Goal: Task Accomplishment & Management: Use online tool/utility

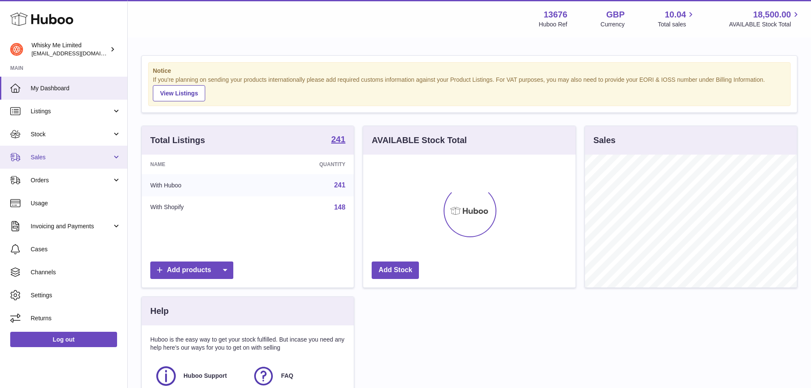
scroll to position [133, 212]
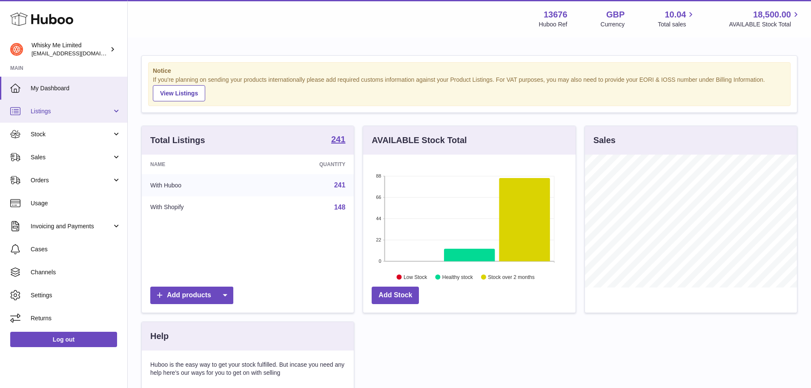
click at [70, 103] on link "Listings" at bounding box center [63, 111] width 127 height 23
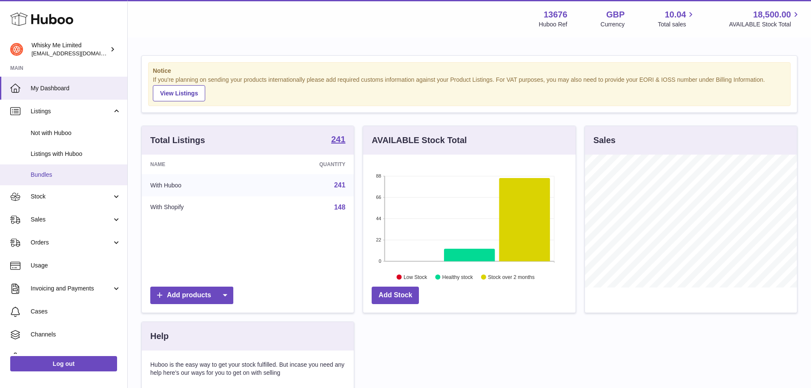
click at [60, 176] on span "Bundles" at bounding box center [76, 175] width 90 height 8
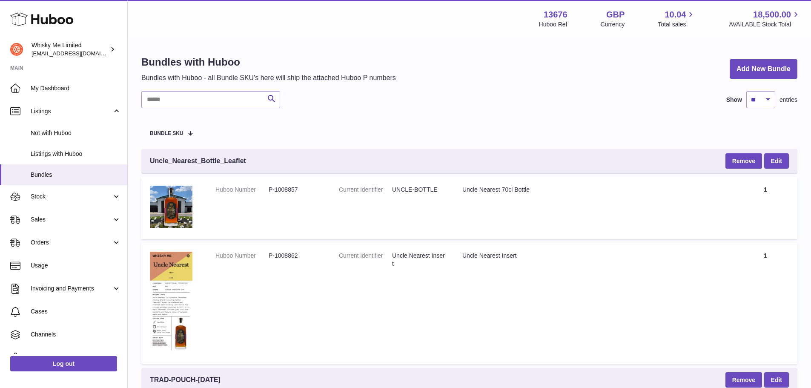
click at [183, 104] on input "text" at bounding box center [210, 99] width 139 height 17
type input "****"
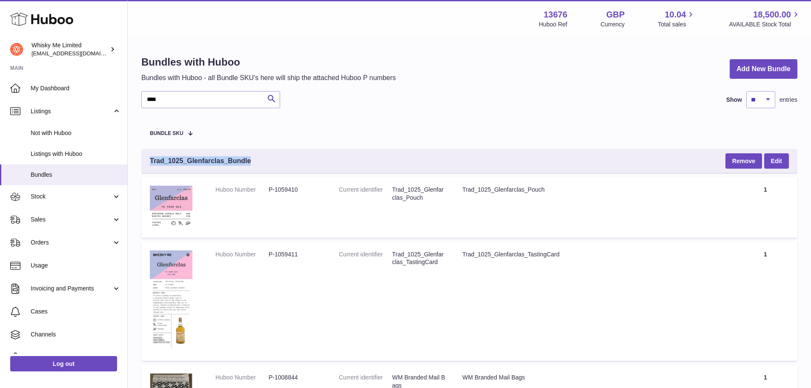
drag, startPoint x: 257, startPoint y: 163, endPoint x: 149, endPoint y: 159, distance: 108.2
click at [149, 159] on div "Trad_1025_Glenfarclas_Bundle Remove Edit" at bounding box center [469, 161] width 656 height 24
copy span "Trad_1025_Glenfarclas_Bundle"
click at [60, 216] on span "Sales" at bounding box center [71, 219] width 81 height 8
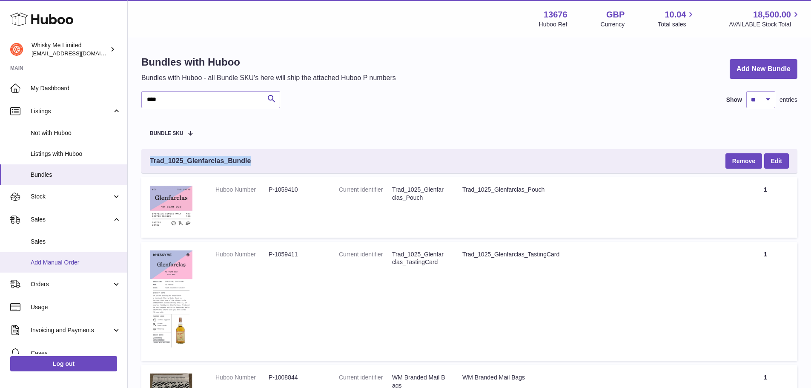
click at [66, 258] on span "Add Manual Order" at bounding box center [76, 262] width 90 height 8
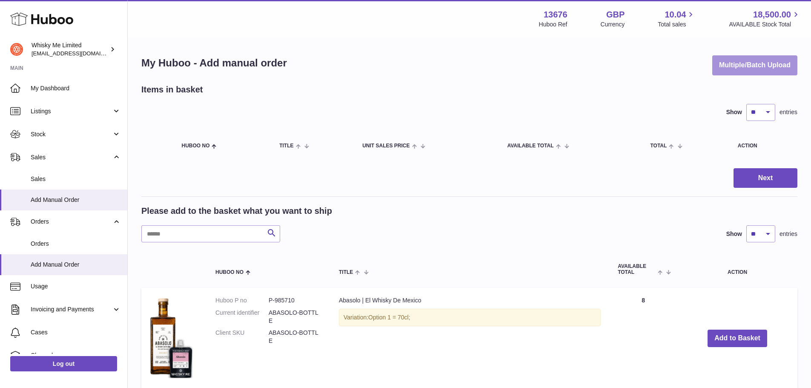
click at [718, 67] on button "Multiple/Batch Upload" at bounding box center [754, 65] width 85 height 20
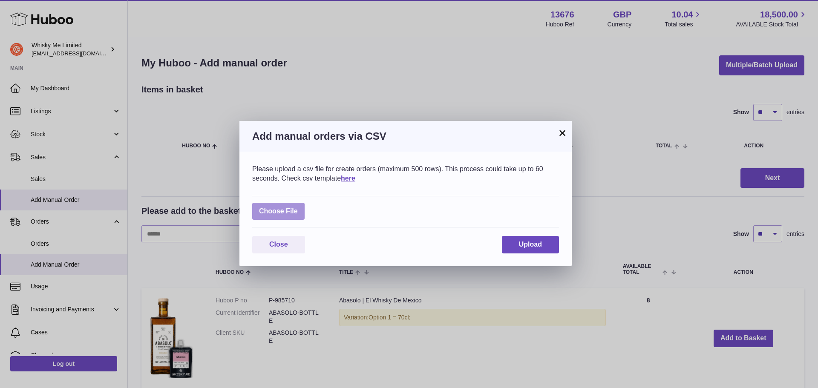
click at [273, 214] on label at bounding box center [278, 211] width 52 height 17
click at [298, 207] on input "file" at bounding box center [298, 207] width 0 height 0
type input "**********"
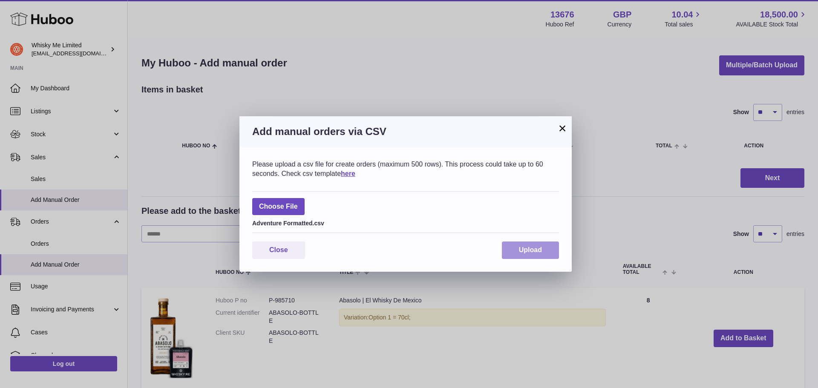
click at [528, 247] on span "Upload" at bounding box center [530, 249] width 23 height 7
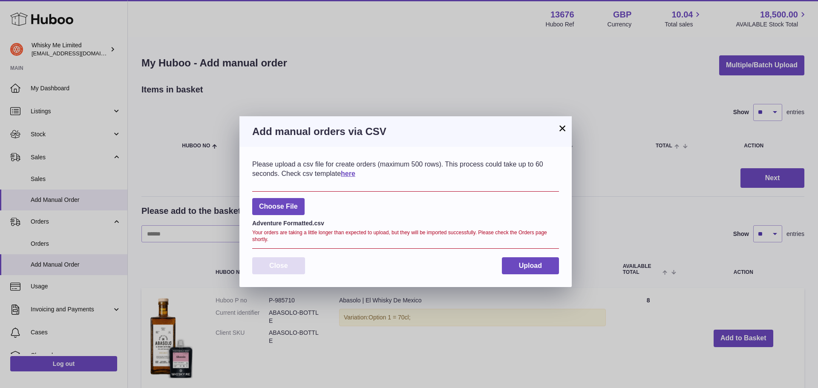
click at [279, 264] on span "Close" at bounding box center [278, 265] width 19 height 7
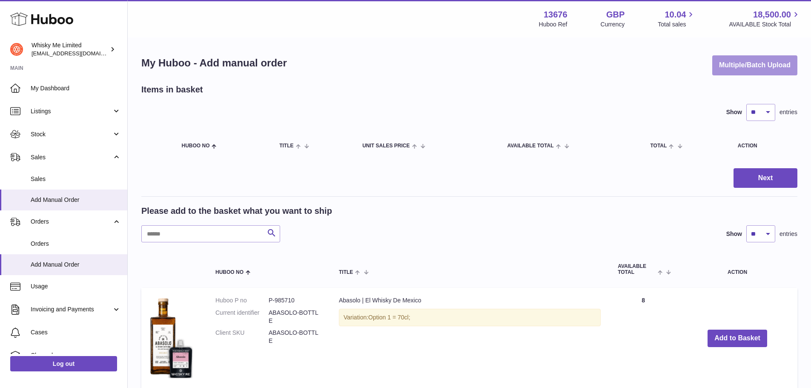
click at [751, 71] on button "Multiple/Batch Upload" at bounding box center [754, 65] width 85 height 20
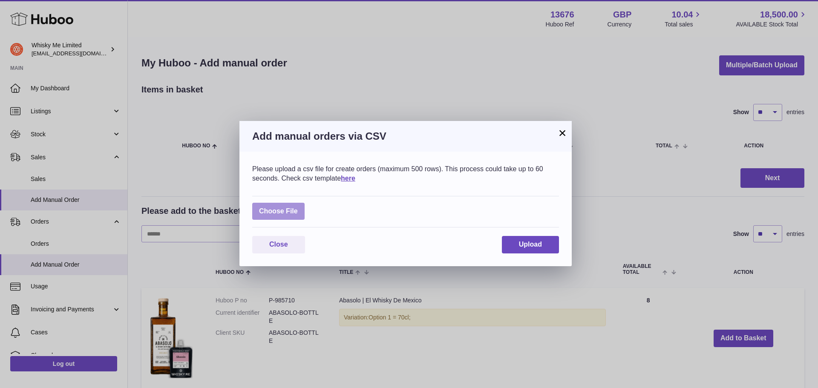
click at [276, 210] on label at bounding box center [278, 211] width 52 height 17
click at [298, 207] on input "file" at bounding box center [298, 207] width 0 height 0
type input "**********"
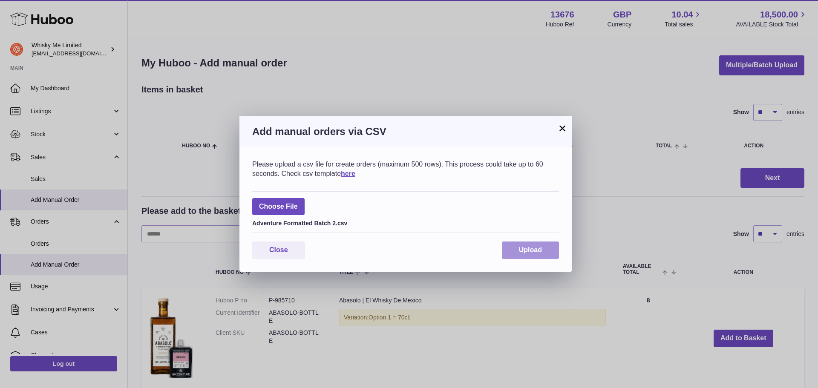
click at [526, 247] on span "Upload" at bounding box center [530, 249] width 23 height 7
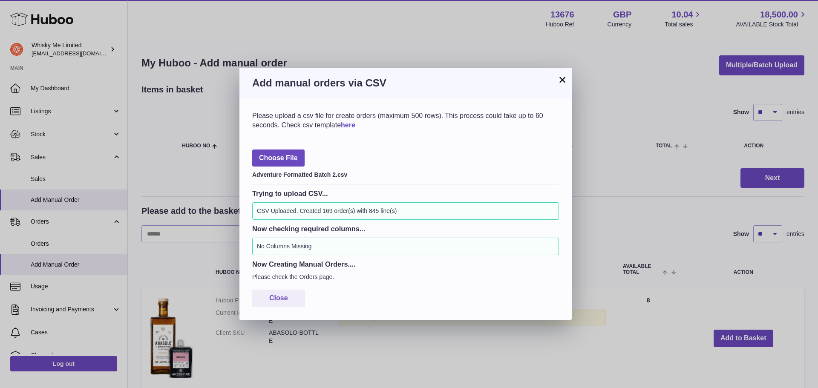
click at [558, 81] on button "×" at bounding box center [562, 80] width 10 height 10
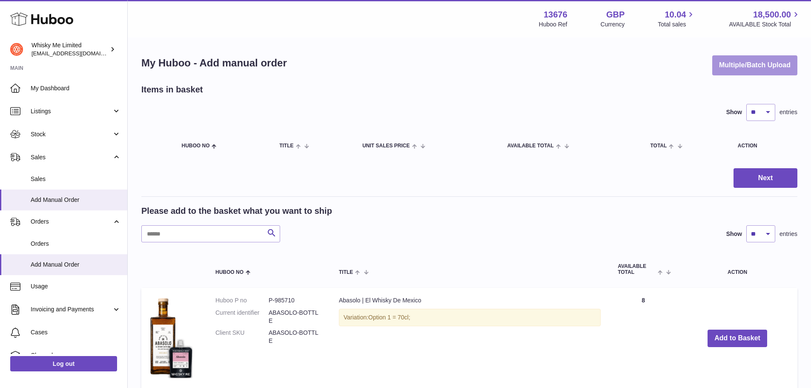
click at [755, 65] on button "Multiple/Batch Upload" at bounding box center [754, 65] width 85 height 20
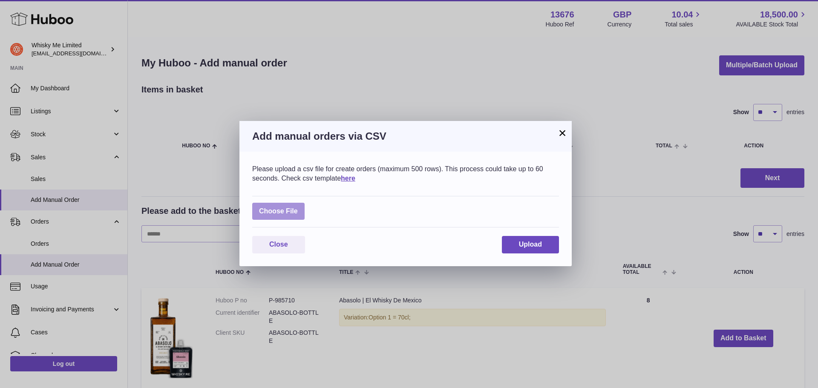
click at [286, 210] on label at bounding box center [278, 211] width 52 height 17
click at [298, 207] on input "file" at bounding box center [298, 207] width 0 height 0
type input "**********"
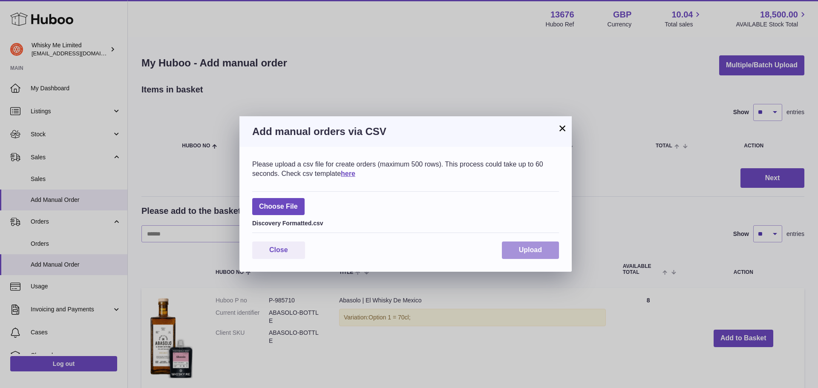
click at [534, 245] on button "Upload" at bounding box center [530, 249] width 57 height 17
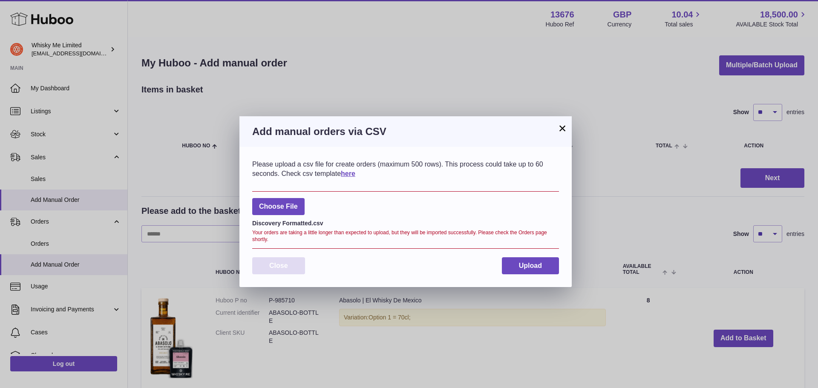
click at [272, 270] on button "Close" at bounding box center [278, 265] width 53 height 17
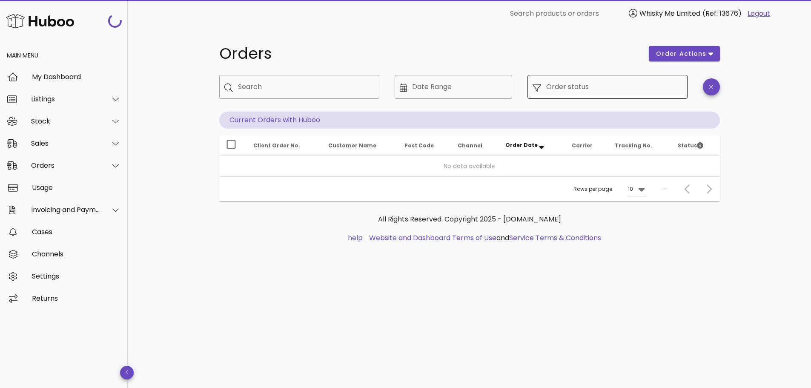
click at [579, 86] on div "Order status" at bounding box center [614, 87] width 136 height 24
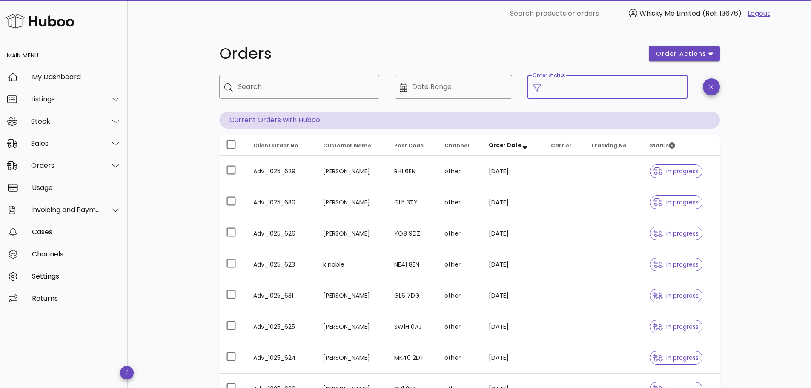
click at [578, 87] on input "Order status" at bounding box center [614, 87] width 136 height 14
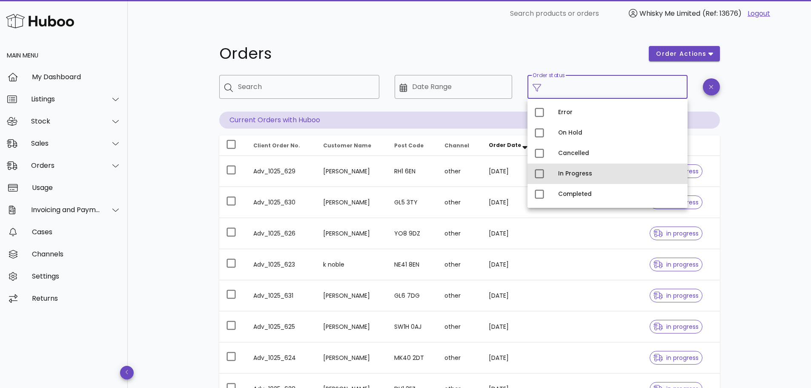
click at [552, 169] on div "In Progress" at bounding box center [608, 174] width 160 height 20
type input "**********"
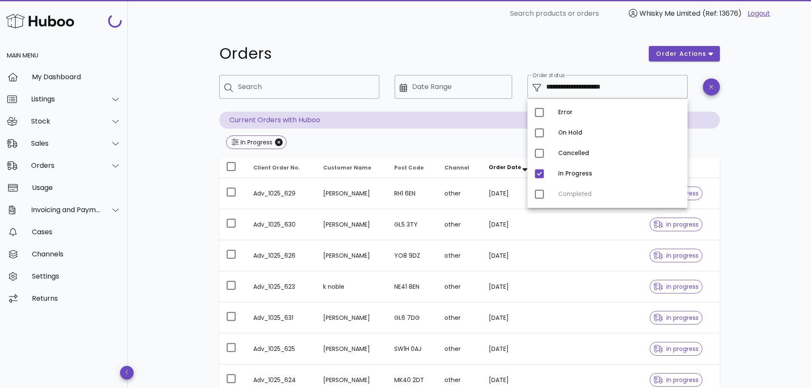
click at [758, 152] on div "**********" at bounding box center [469, 304] width 683 height 555
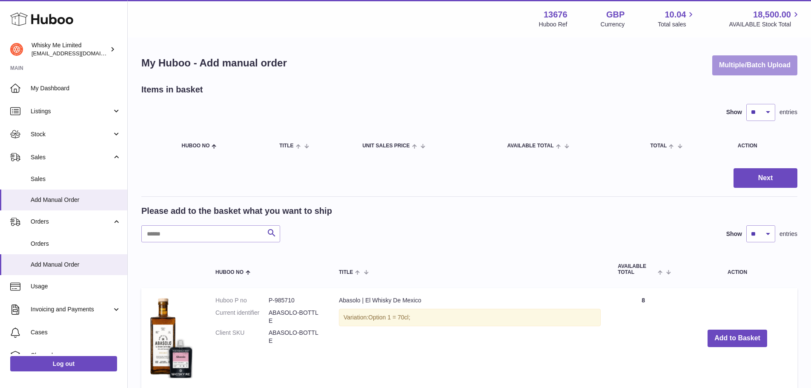
click at [736, 63] on button "Multiple/Batch Upload" at bounding box center [754, 65] width 85 height 20
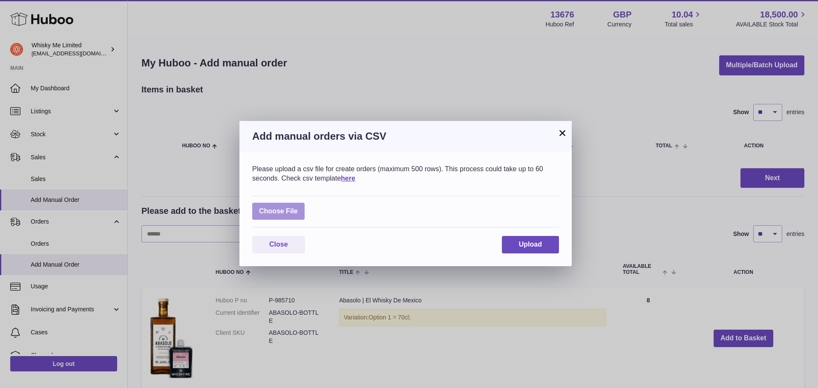
click at [294, 211] on label at bounding box center [278, 211] width 52 height 17
click at [298, 207] on input "file" at bounding box center [298, 207] width 0 height 0
type input "**********"
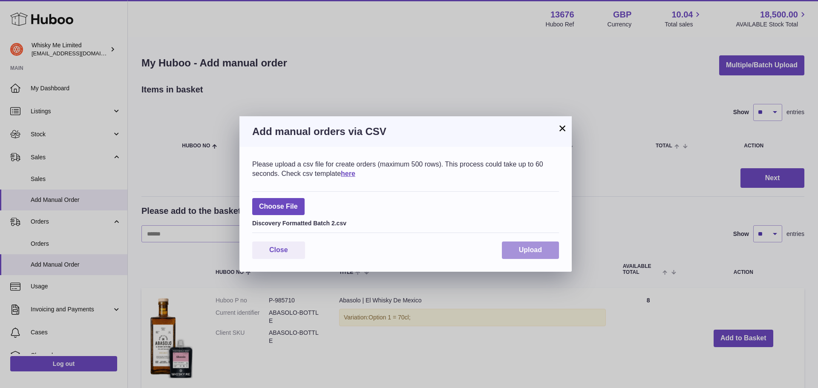
click at [544, 253] on button "Upload" at bounding box center [530, 249] width 57 height 17
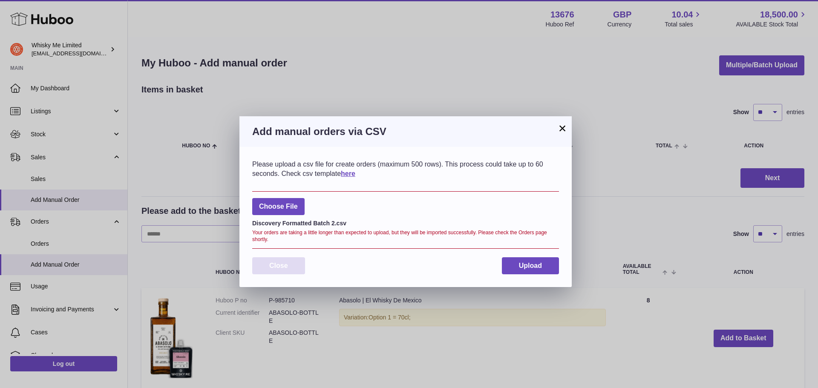
click at [268, 269] on button "Close" at bounding box center [278, 265] width 53 height 17
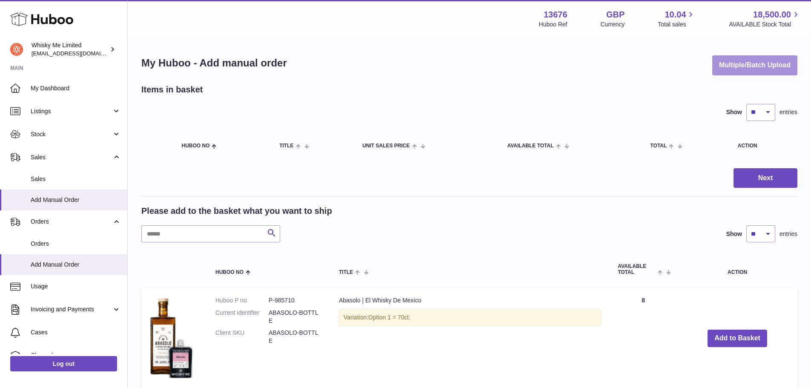
click at [776, 60] on button "Multiple/Batch Upload" at bounding box center [754, 65] width 85 height 20
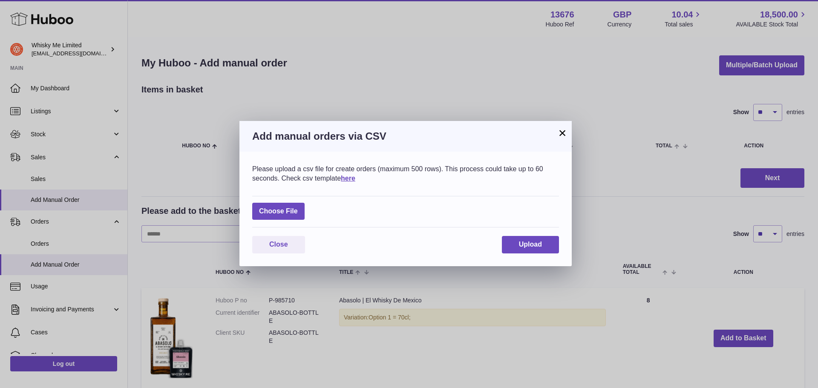
click at [280, 201] on div "Choose File" at bounding box center [405, 212] width 307 height 32
click at [281, 206] on label at bounding box center [278, 211] width 52 height 17
click at [298, 207] on input "file" at bounding box center [298, 207] width 0 height 0
type input "**********"
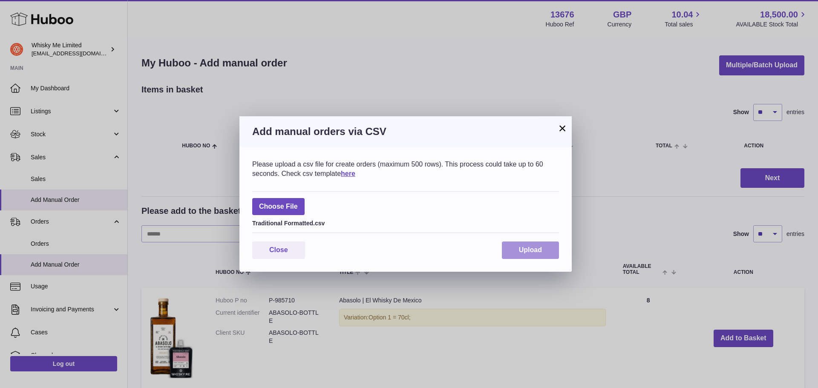
click at [509, 245] on button "Upload" at bounding box center [530, 249] width 57 height 17
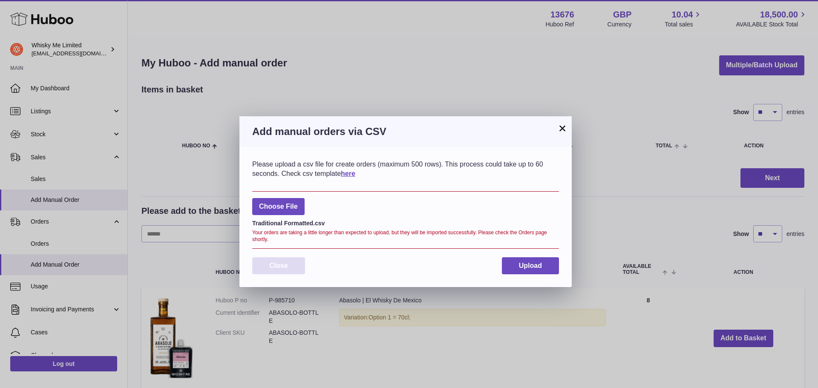
click at [293, 265] on button "Close" at bounding box center [278, 265] width 53 height 17
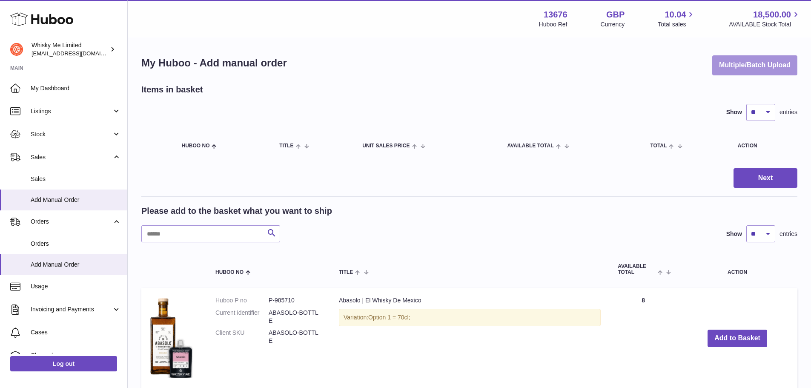
click at [729, 64] on button "Multiple/Batch Upload" at bounding box center [754, 65] width 85 height 20
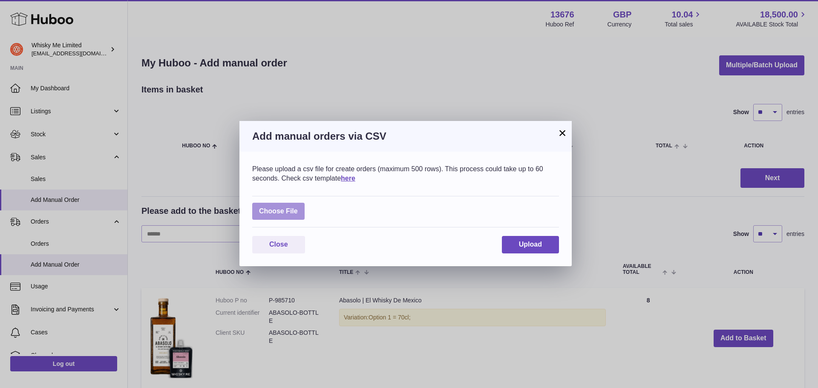
click at [275, 218] on label at bounding box center [278, 211] width 52 height 17
click at [298, 207] on input "file" at bounding box center [298, 207] width 0 height 0
type input "**********"
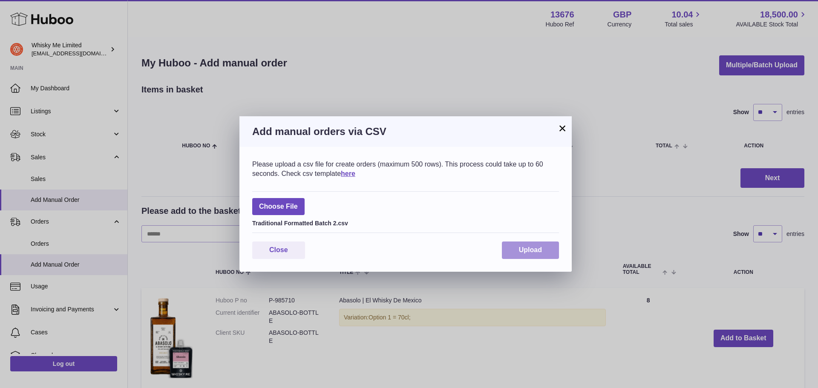
click at [511, 247] on button "Upload" at bounding box center [530, 249] width 57 height 17
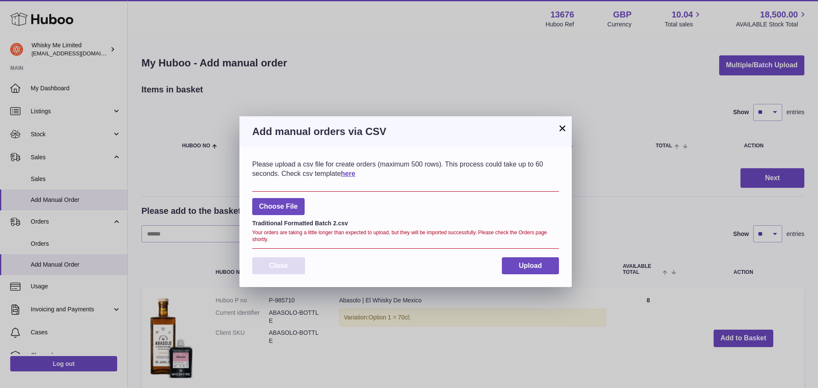
click at [264, 267] on button "Close" at bounding box center [278, 265] width 53 height 17
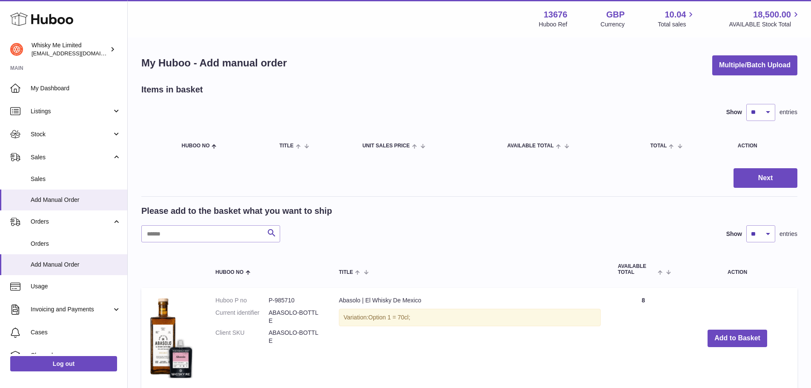
drag, startPoint x: 188, startPoint y: 59, endPoint x: 58, endPoint y: 9, distance: 139.3
click at [188, 59] on h1 "My Huboo - Add manual order" at bounding box center [214, 63] width 146 height 14
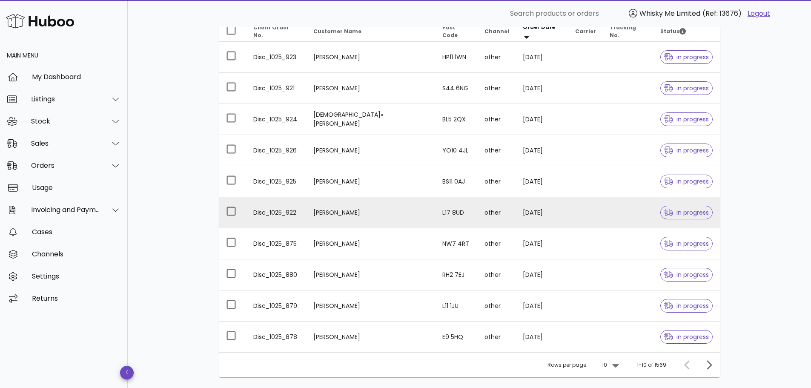
scroll to position [195, 0]
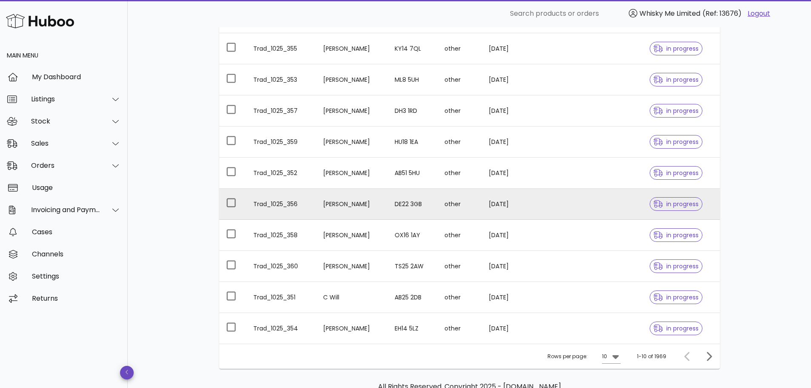
scroll to position [195, 0]
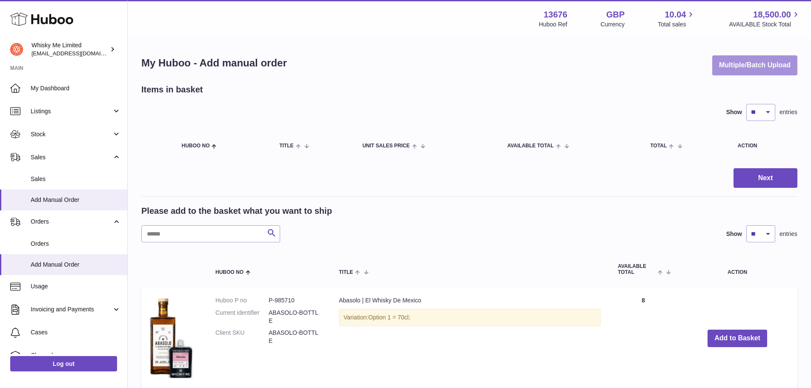
click at [739, 67] on button "Multiple/Batch Upload" at bounding box center [754, 65] width 85 height 20
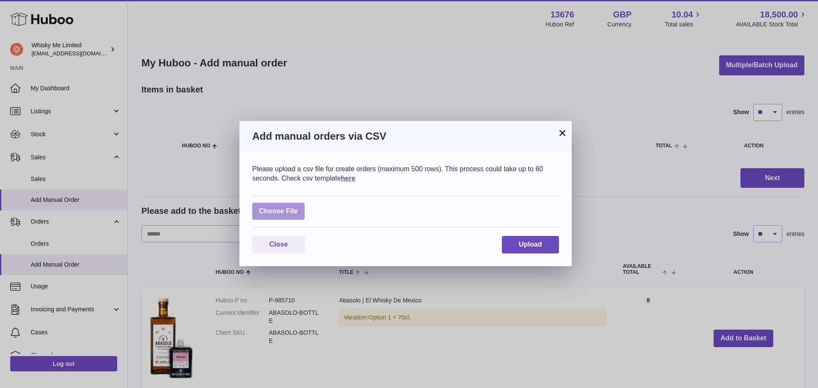
click at [298, 209] on label at bounding box center [278, 211] width 52 height 17
click at [298, 207] on input "file" at bounding box center [298, 207] width 0 height 0
type input "**********"
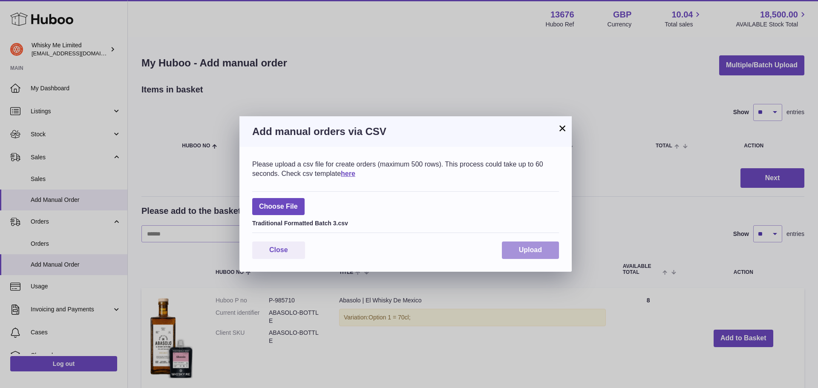
click at [528, 251] on span "Upload" at bounding box center [530, 249] width 23 height 7
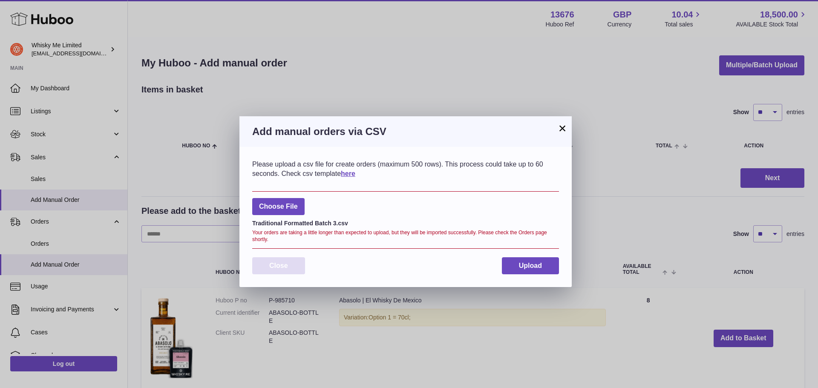
click at [275, 269] on button "Close" at bounding box center [278, 265] width 53 height 17
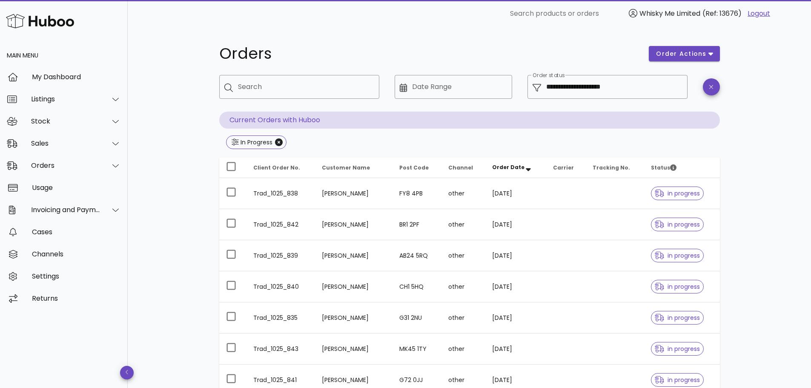
scroll to position [195, 0]
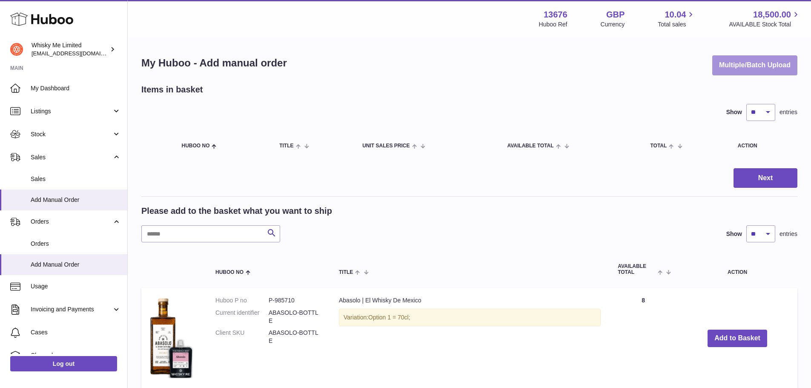
click at [723, 69] on button "Multiple/Batch Upload" at bounding box center [754, 65] width 85 height 20
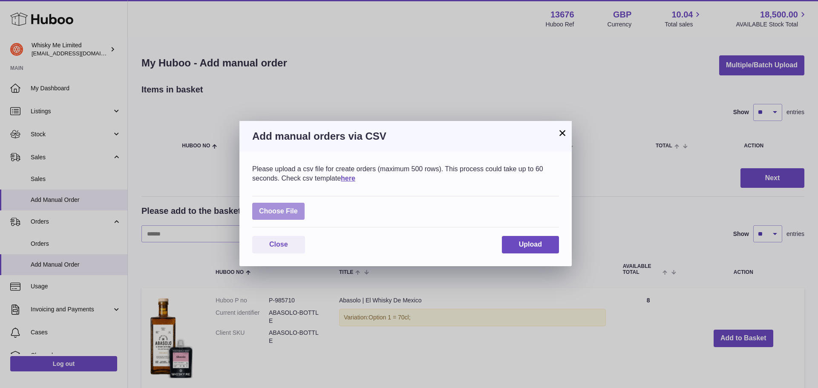
click at [278, 218] on label at bounding box center [278, 211] width 52 height 17
click at [298, 207] on input "file" at bounding box center [298, 207] width 0 height 0
type input "**********"
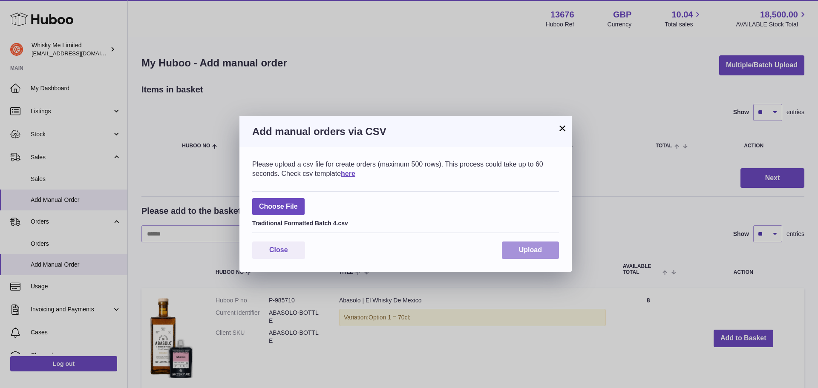
click at [513, 253] on button "Upload" at bounding box center [530, 249] width 57 height 17
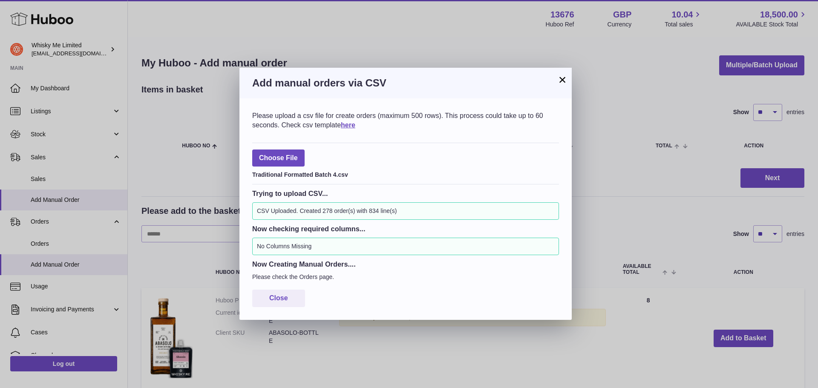
click at [566, 78] on button "×" at bounding box center [562, 80] width 10 height 10
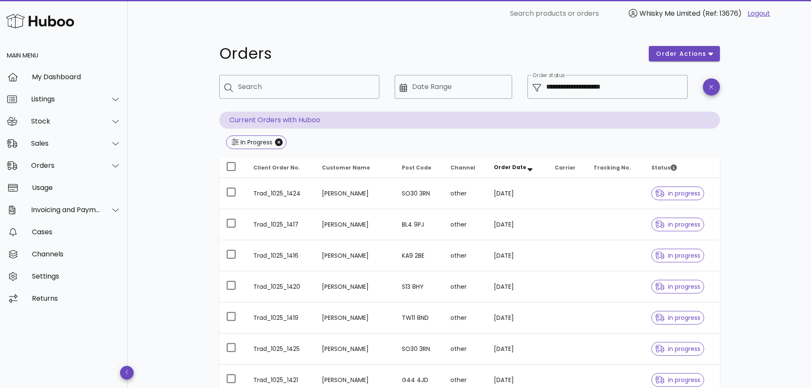
click at [342, 53] on h1 "Orders" at bounding box center [429, 53] width 420 height 15
